Goal: Task Accomplishment & Management: Manage account settings

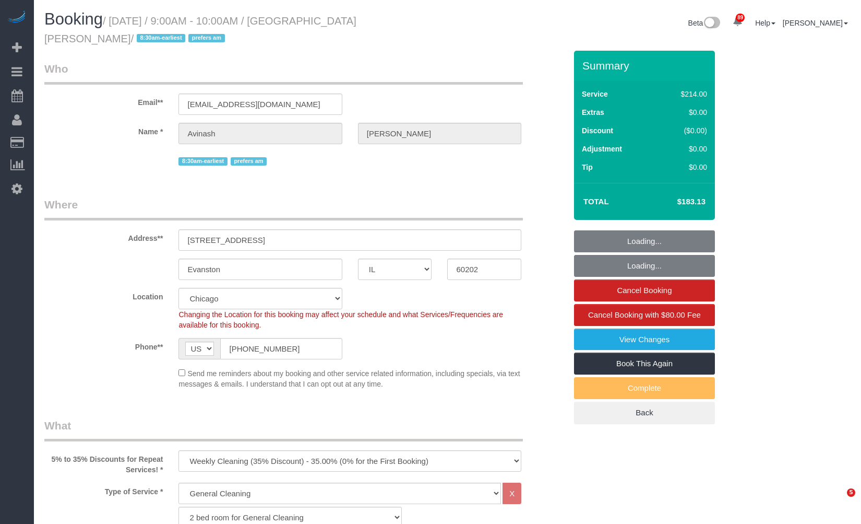
select select "IL"
select select "512"
select select "2"
select select "string:fspay-0c5b9879-da17-4785-acd9-5465d77a9964"
select select "number:1"
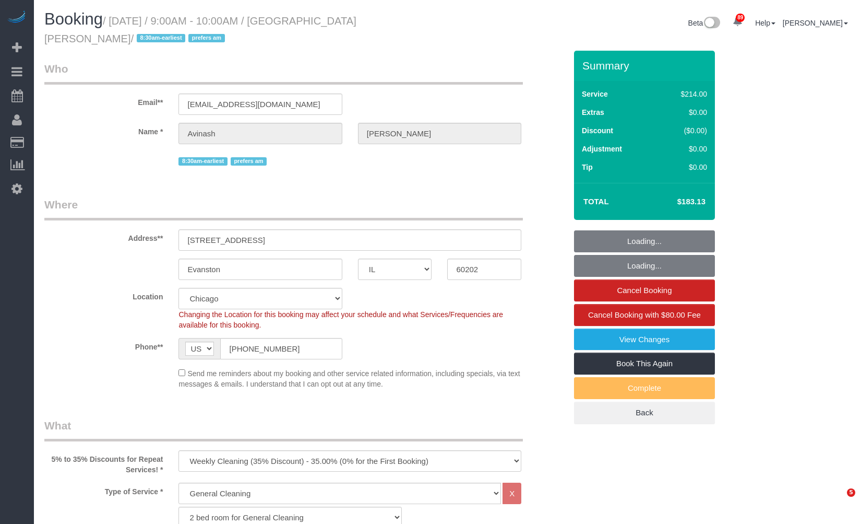
select select "number:58"
select select "number:139"
select select "number:106"
